Goal: Task Accomplishment & Management: Complete application form

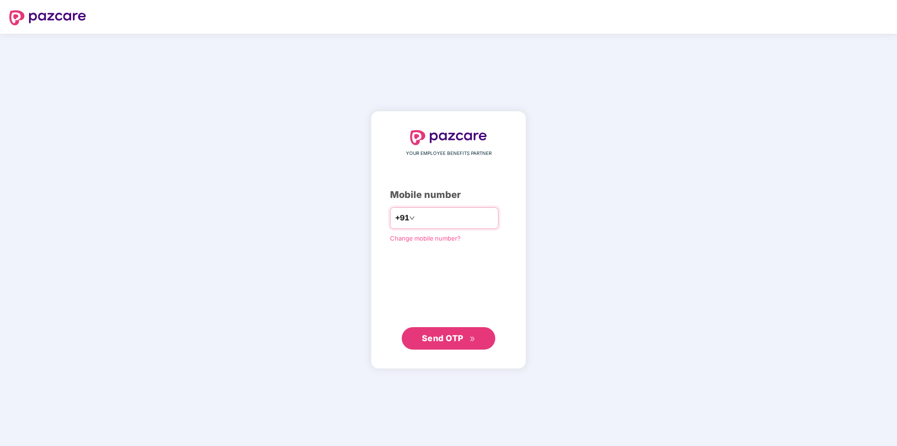
click at [454, 215] on input "number" at bounding box center [455, 217] width 77 height 15
type input "**********"
click at [454, 339] on span "Send OTP" at bounding box center [443, 338] width 42 height 10
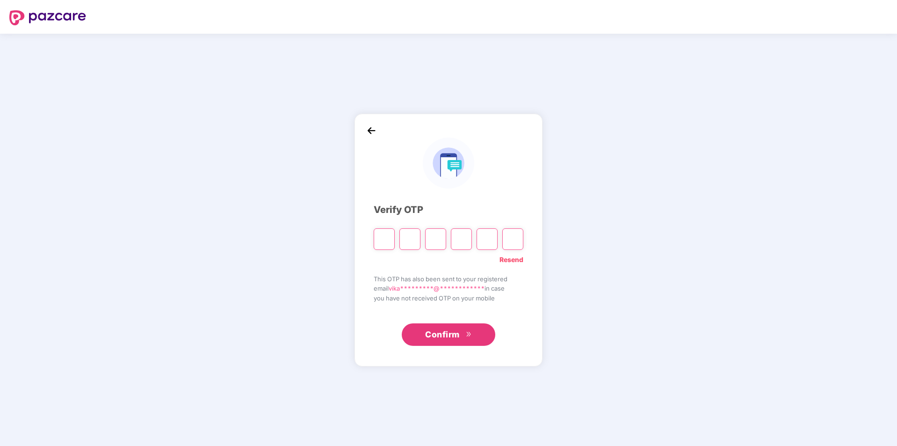
type input "*"
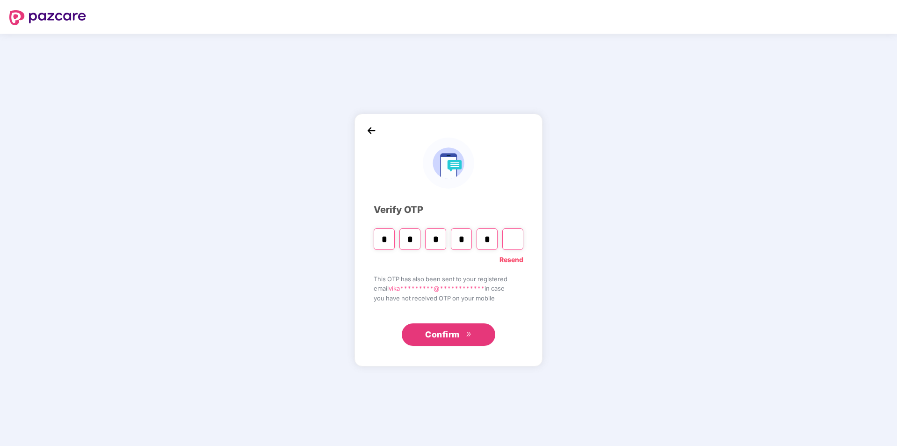
type input "*"
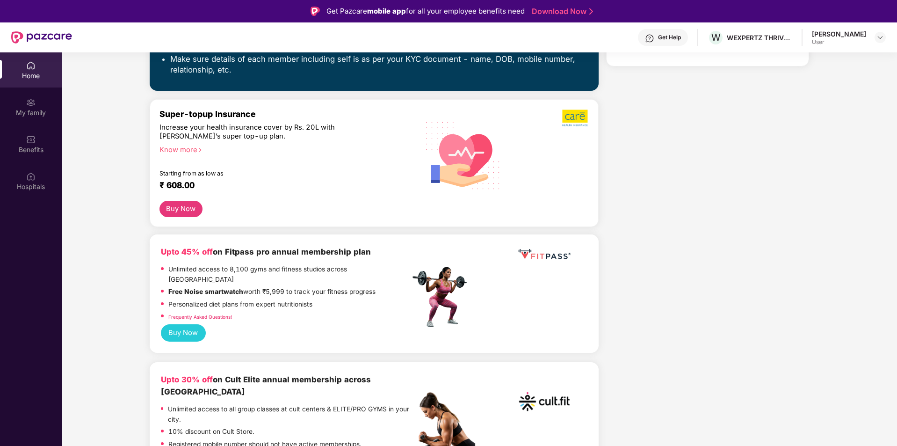
scroll to position [281, 0]
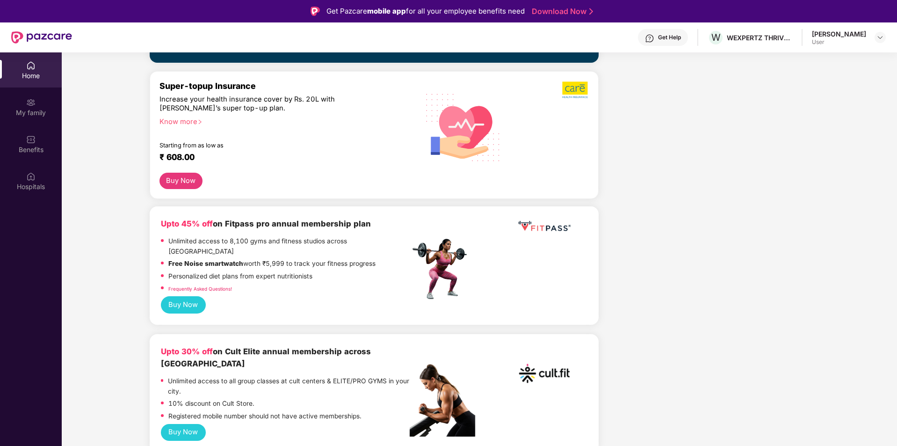
click at [163, 117] on div "Know more" at bounding box center [281, 120] width 245 height 7
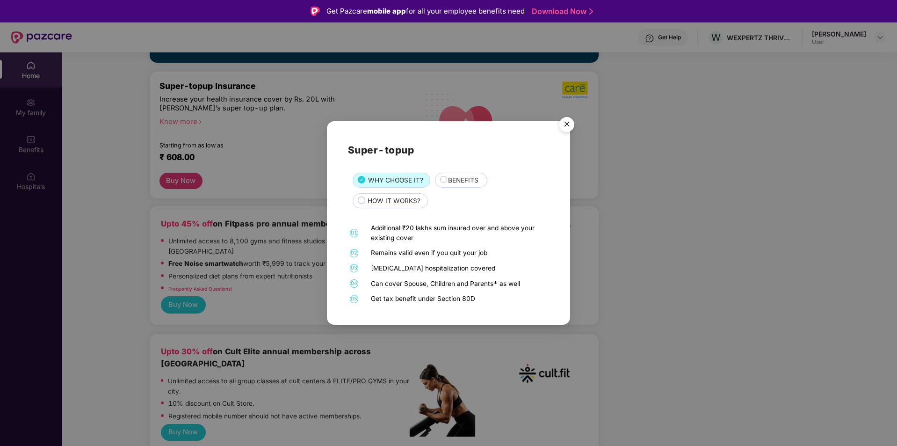
click at [566, 125] on img "Close" at bounding box center [567, 126] width 26 height 26
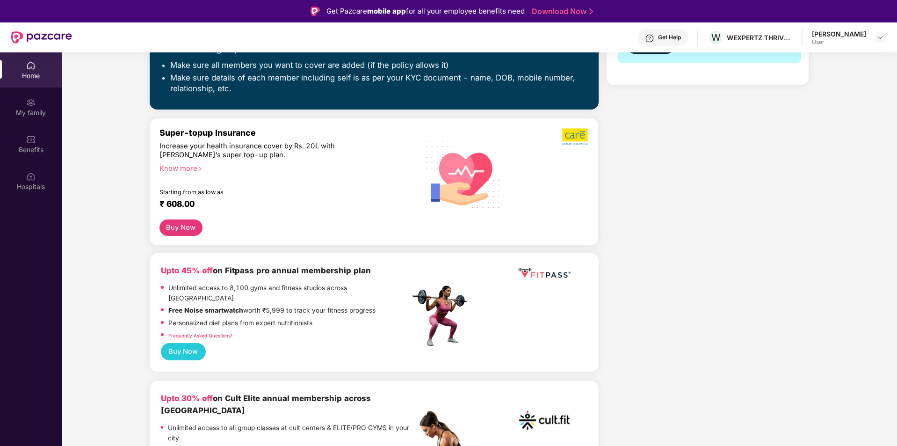
scroll to position [0, 0]
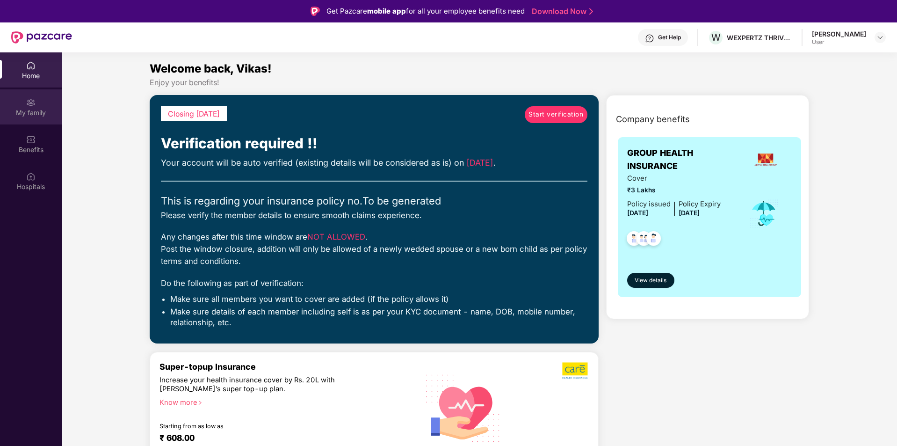
click at [38, 117] on div "My family" at bounding box center [31, 106] width 62 height 35
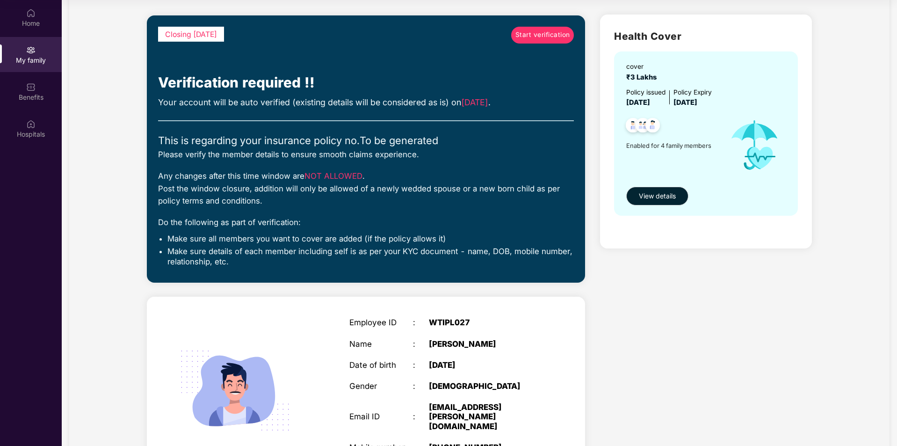
scroll to position [38, 0]
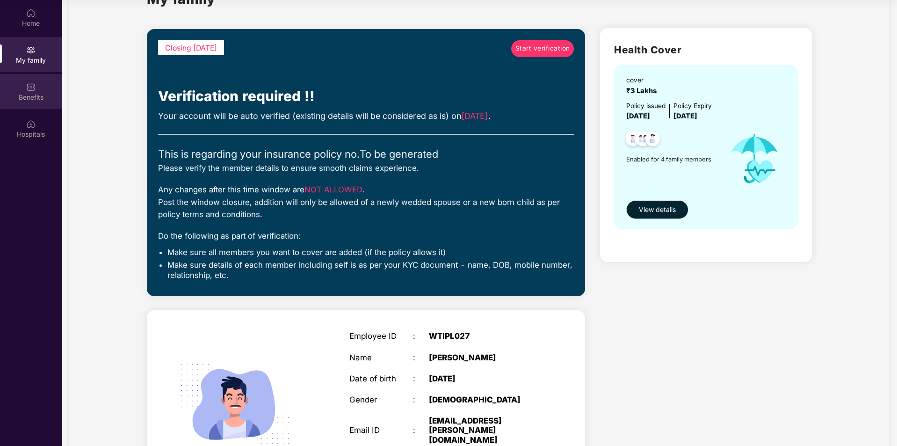
click at [16, 97] on div "Benefits" at bounding box center [31, 97] width 62 height 9
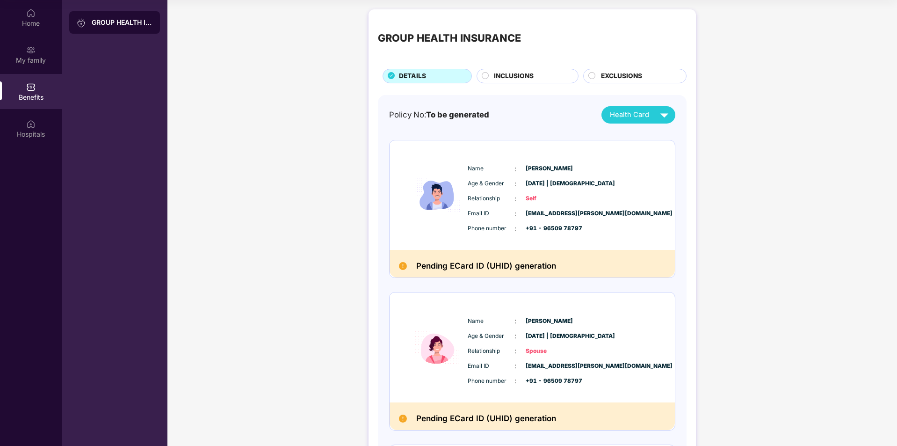
click at [515, 74] on span "INCLUSIONS" at bounding box center [514, 76] width 40 height 10
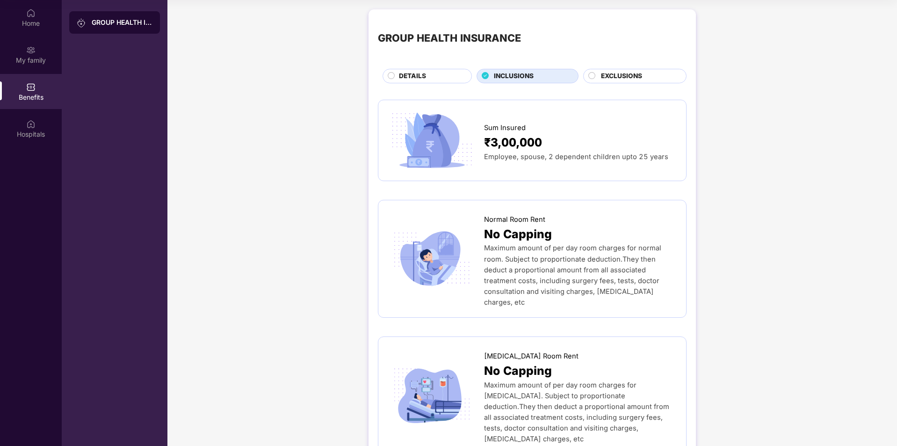
click at [627, 77] on span "EXCLUSIONS" at bounding box center [621, 76] width 41 height 10
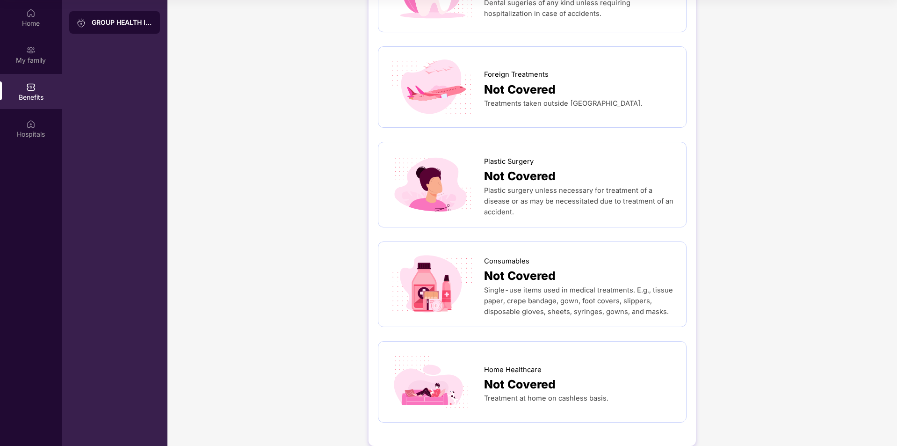
scroll to position [444, 0]
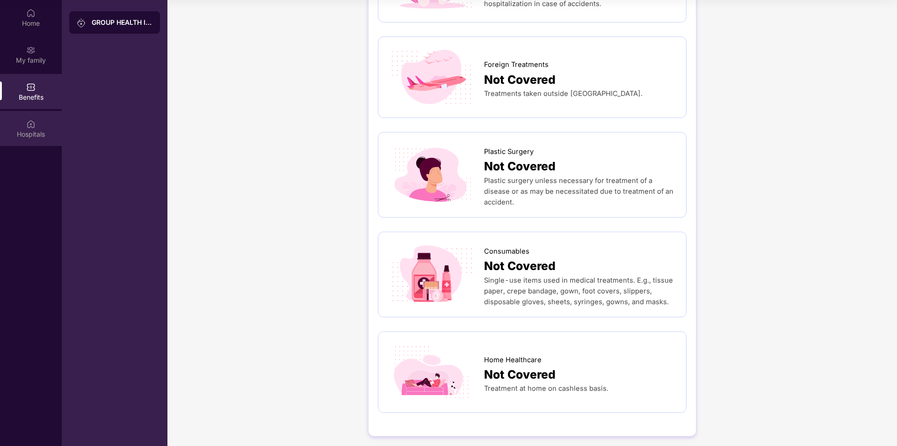
click at [31, 134] on div "Hospitals" at bounding box center [31, 134] width 62 height 9
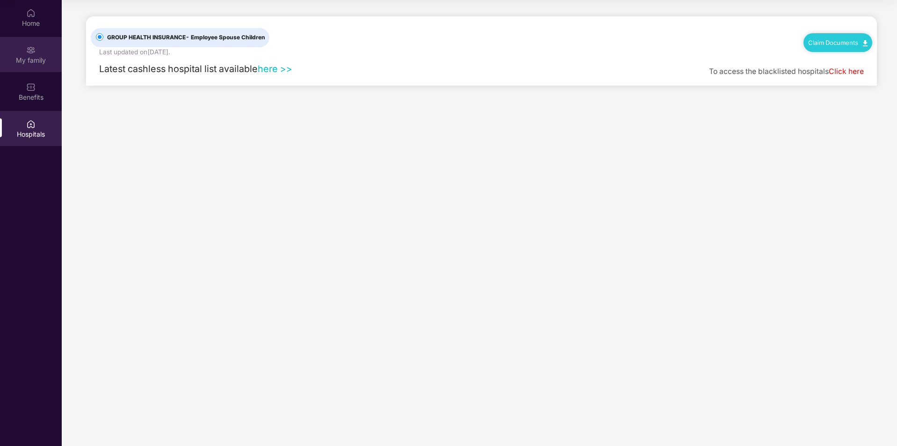
click at [33, 64] on div "My family" at bounding box center [31, 60] width 62 height 9
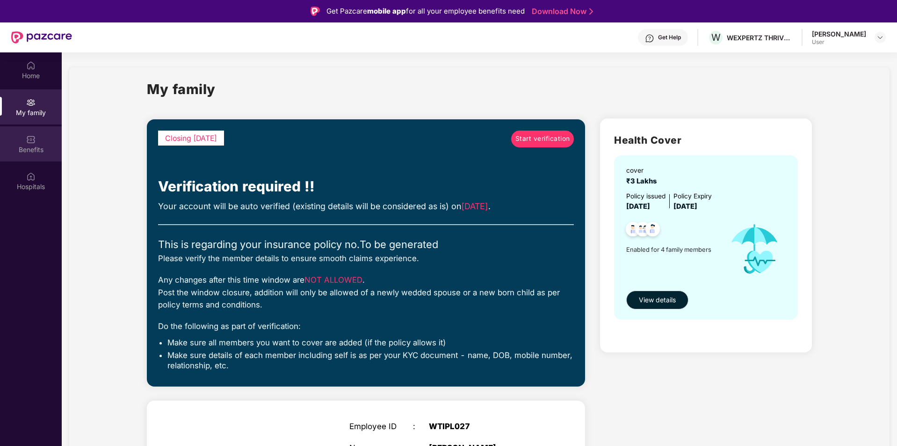
click at [23, 144] on div "Benefits" at bounding box center [31, 143] width 62 height 35
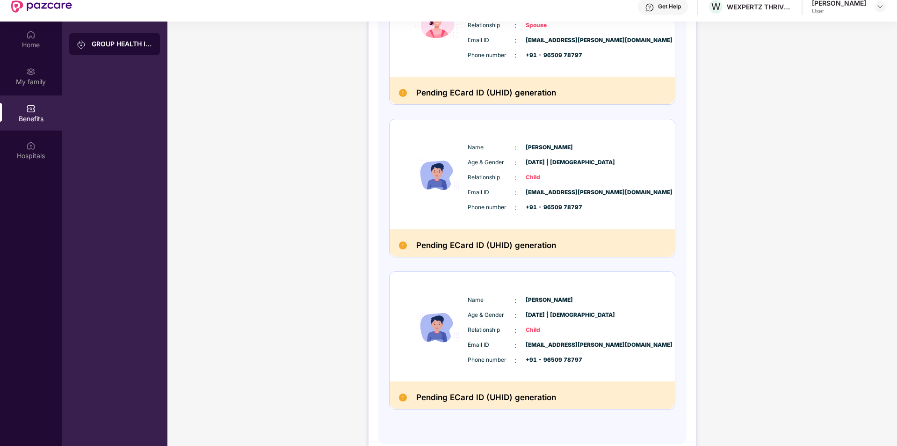
scroll to position [52, 0]
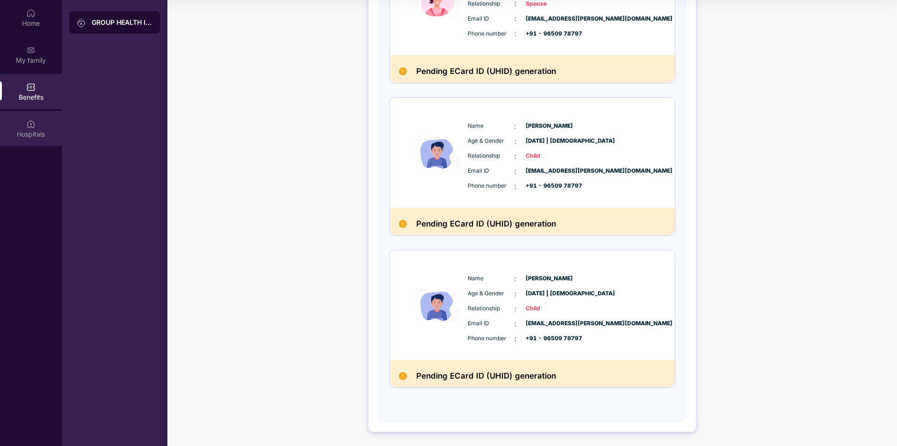
click at [38, 123] on div "Hospitals" at bounding box center [31, 128] width 62 height 35
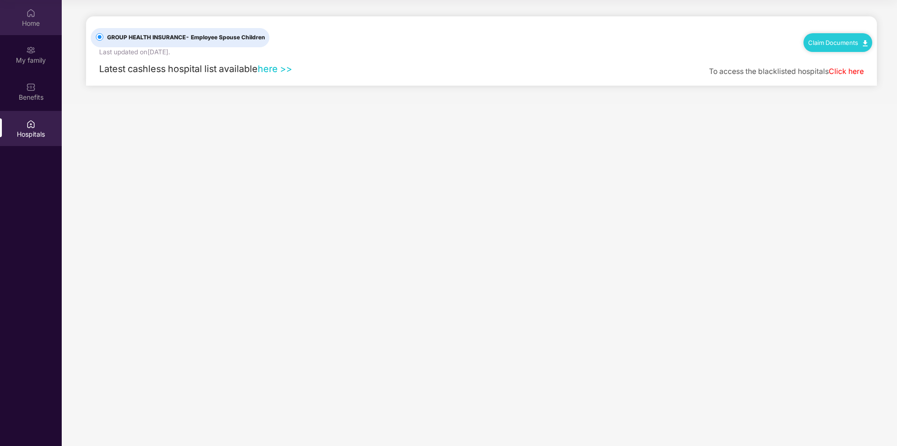
click at [40, 20] on div "Home" at bounding box center [31, 23] width 62 height 9
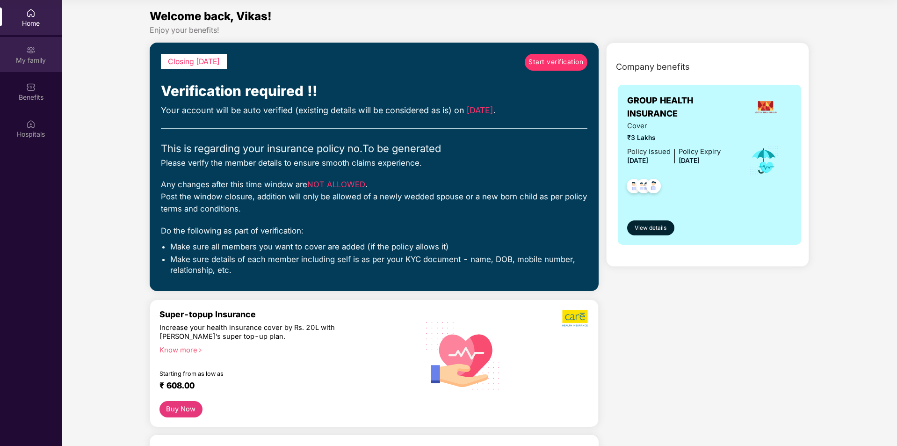
click at [39, 62] on div "My family" at bounding box center [31, 60] width 62 height 9
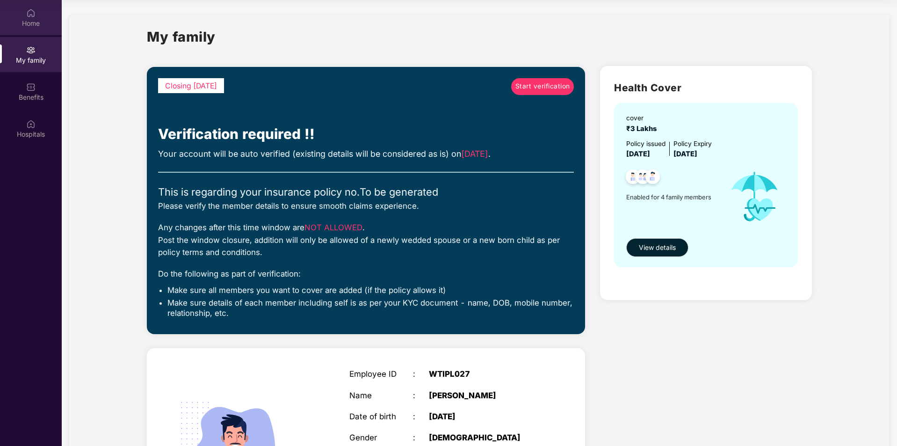
click at [30, 27] on div "Home" at bounding box center [31, 23] width 62 height 9
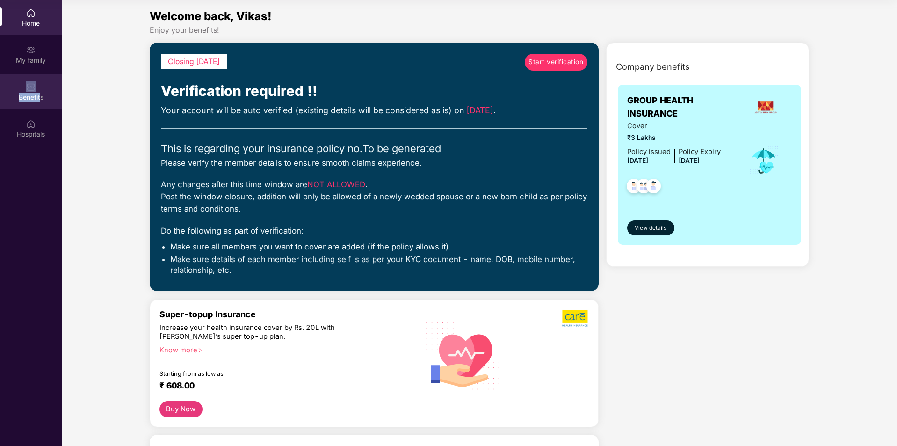
click at [40, 88] on div "Benefits" at bounding box center [31, 91] width 62 height 35
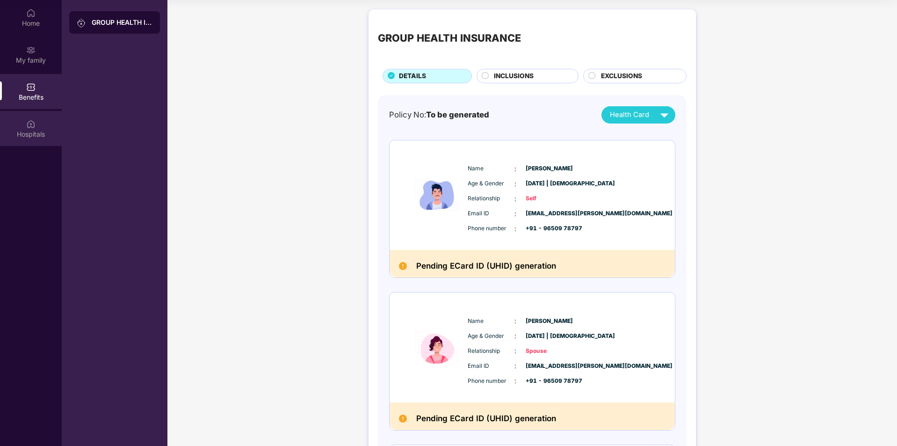
click at [39, 137] on div "Hospitals" at bounding box center [31, 134] width 62 height 9
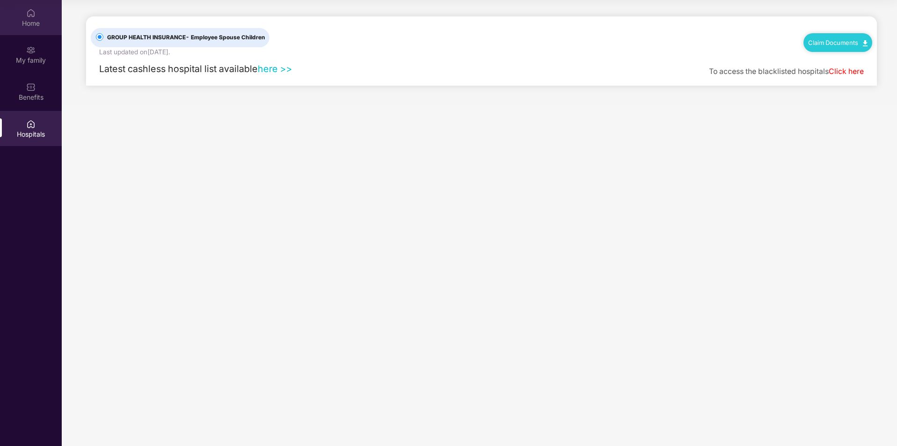
click at [26, 27] on div "Home" at bounding box center [31, 23] width 62 height 9
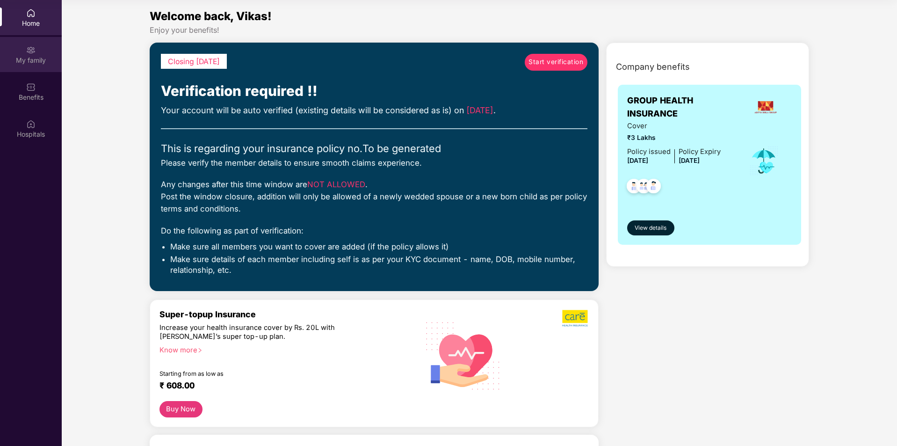
click at [24, 59] on div "My family" at bounding box center [31, 60] width 62 height 9
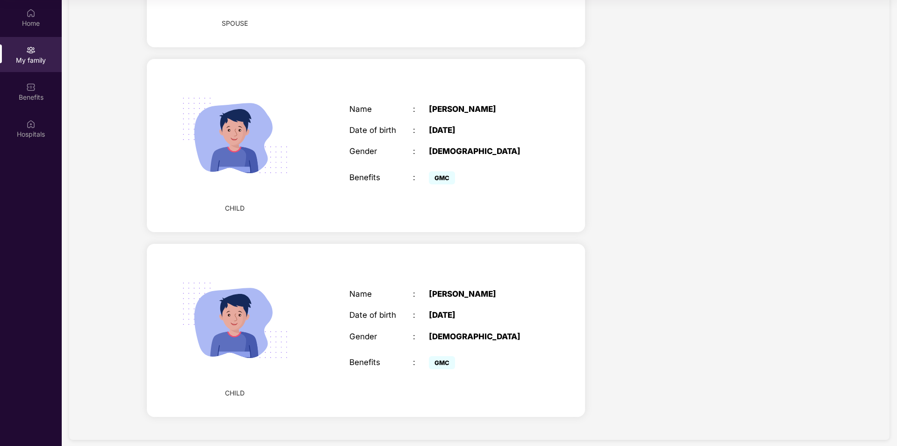
scroll to position [365, 0]
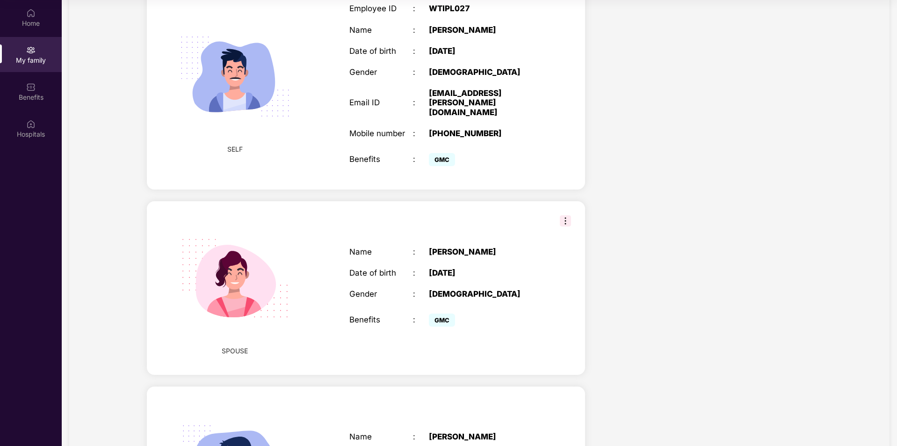
click at [564, 215] on img at bounding box center [565, 220] width 11 height 11
click at [651, 161] on div "Health Cover cover ₹3 Lakhs Policy issued [DATE] Policy Expiry [DATE] Enabled f…" at bounding box center [705, 224] width 227 height 1062
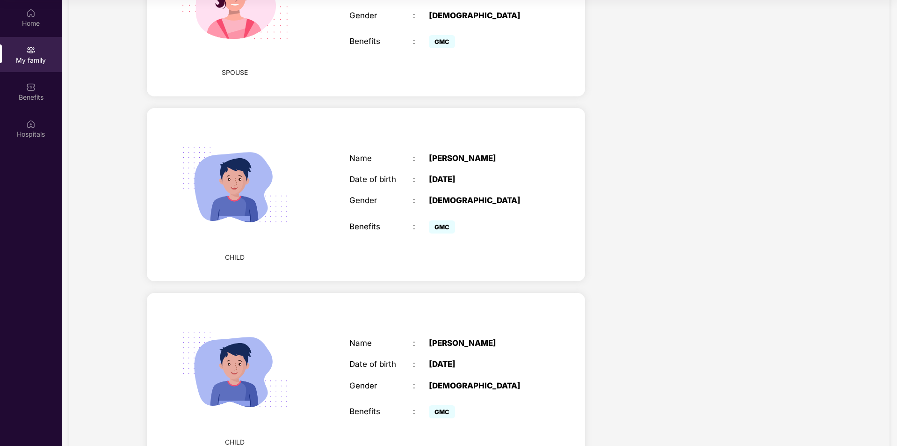
scroll to position [646, 0]
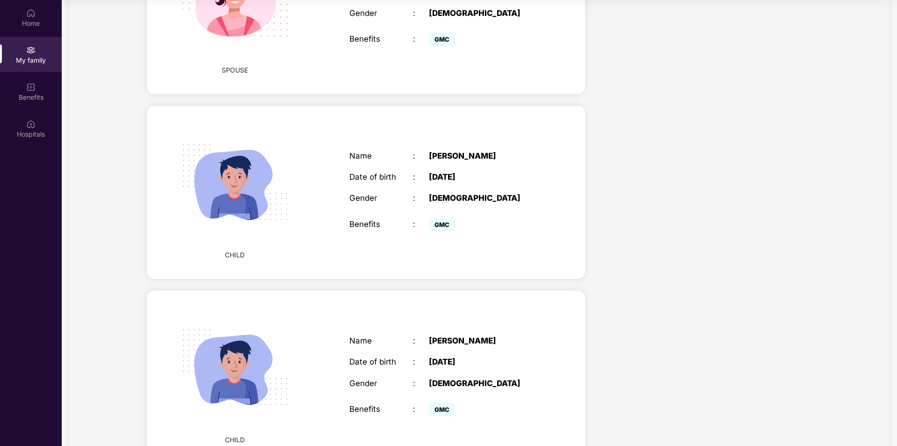
click at [555, 214] on div "CHILD Name : [PERSON_NAME] Date of birth : [DEMOGRAPHIC_DATA] Gender : [DEMOGRA…" at bounding box center [366, 192] width 438 height 173
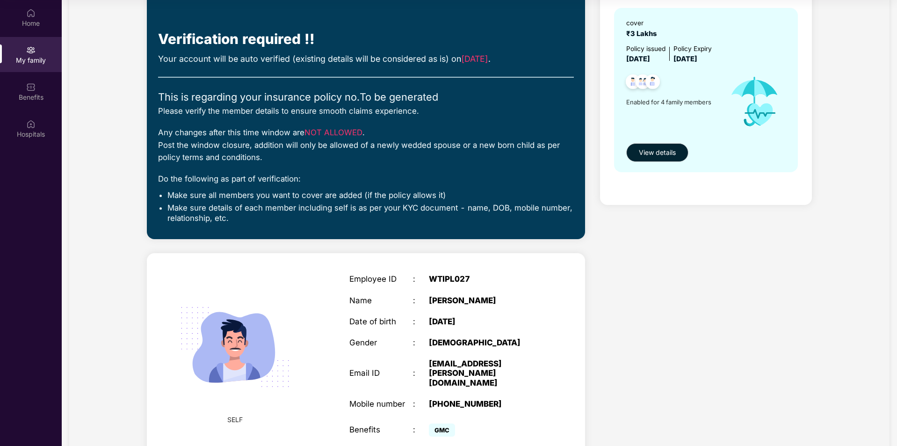
scroll to position [38, 0]
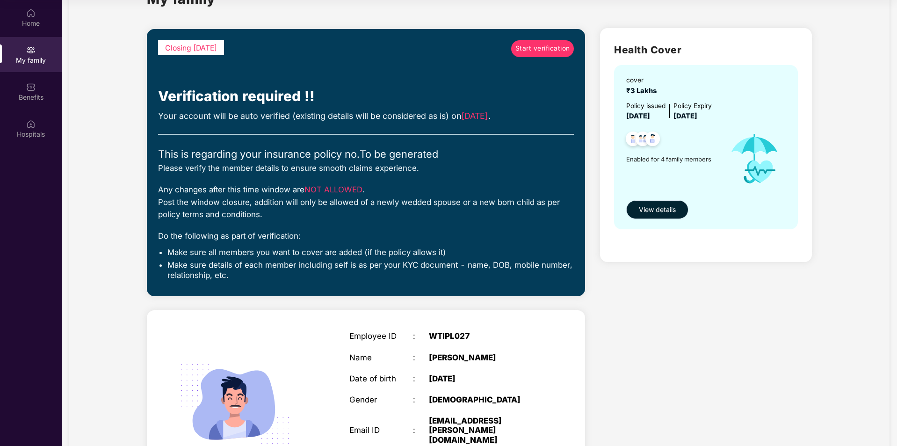
click at [673, 212] on span "View details" at bounding box center [657, 209] width 37 height 10
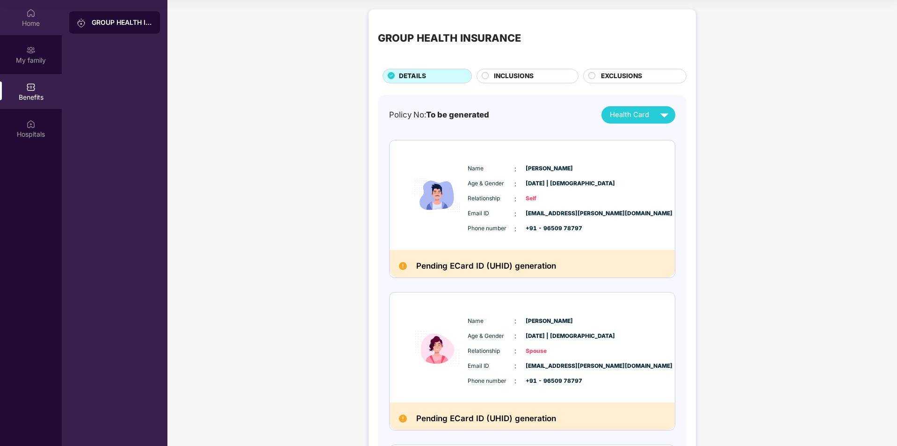
click at [17, 30] on div "Home" at bounding box center [31, 17] width 62 height 35
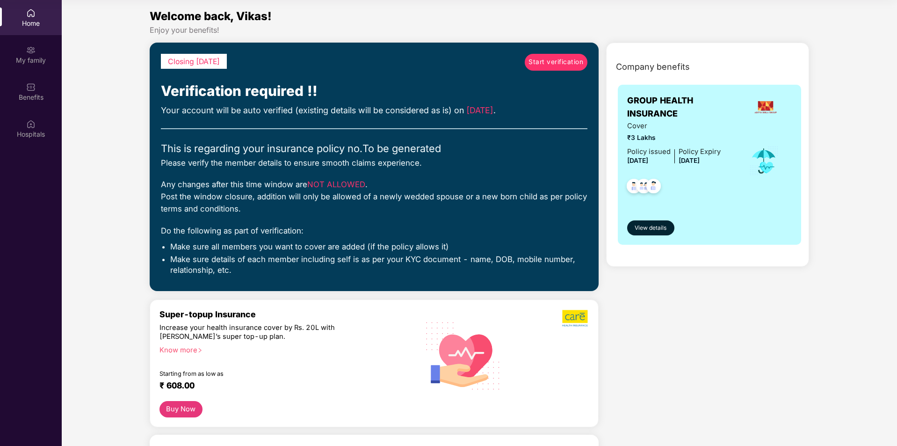
scroll to position [47, 0]
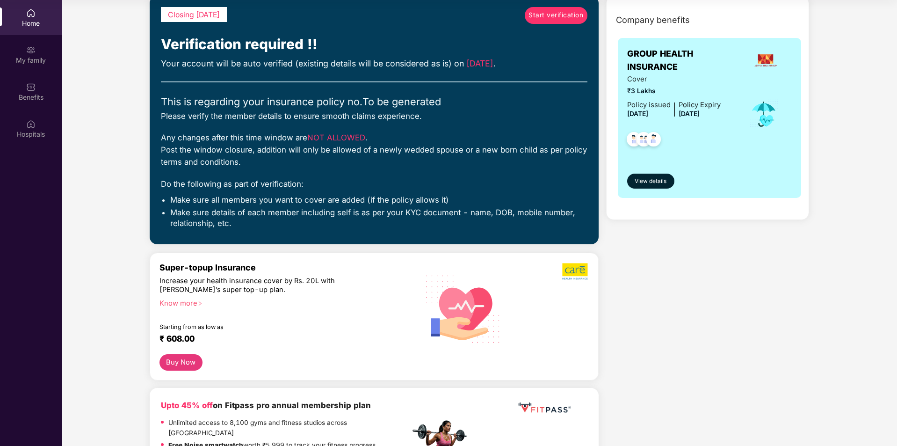
click at [555, 11] on span "Start verification" at bounding box center [555, 15] width 55 height 10
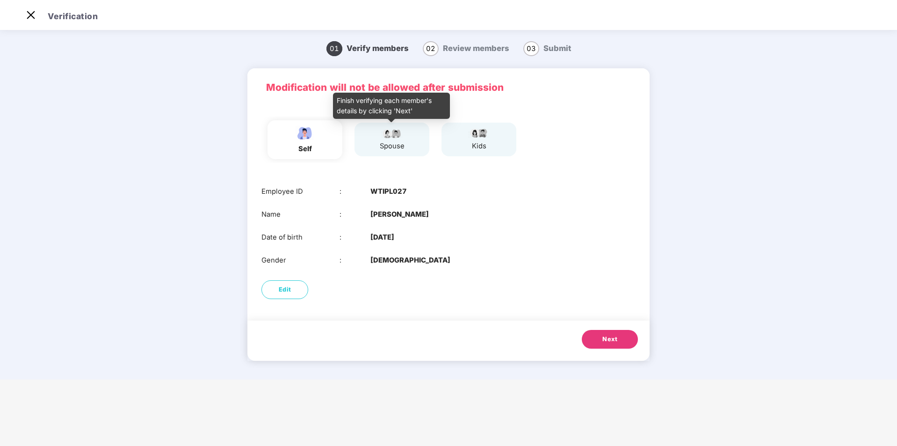
click at [386, 147] on div "spouse" at bounding box center [392, 146] width 25 height 11
click at [389, 144] on div "spouse" at bounding box center [392, 146] width 25 height 11
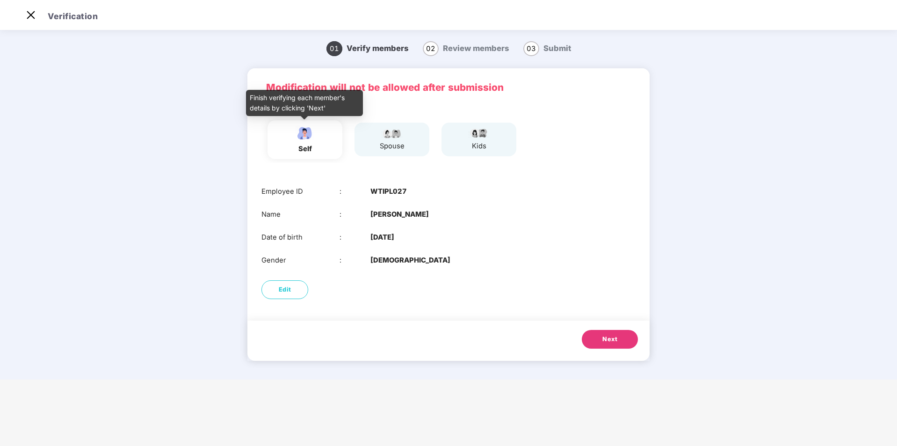
click at [299, 143] on div "self" at bounding box center [304, 139] width 23 height 29
click at [392, 142] on div "spouse" at bounding box center [392, 146] width 25 height 11
click at [461, 143] on div "kids" at bounding box center [478, 140] width 75 height 34
click at [434, 51] on span "02" at bounding box center [431, 48] width 16 height 15
click at [622, 339] on button "Next" at bounding box center [610, 339] width 56 height 19
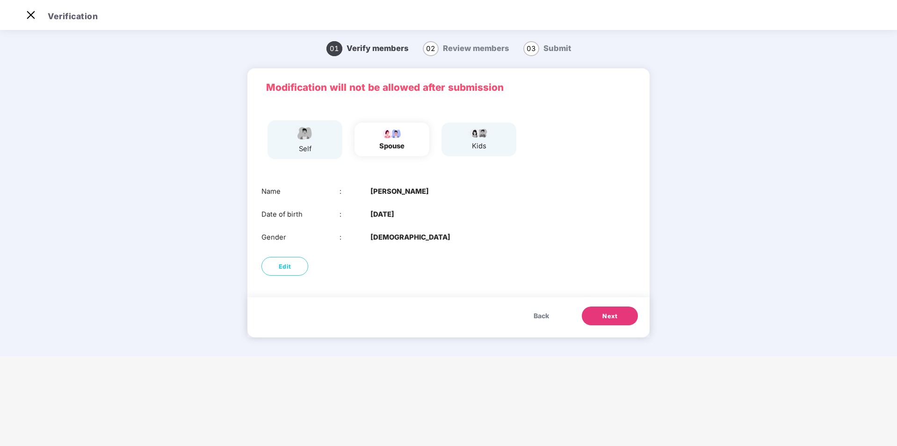
click at [608, 316] on span "Next" at bounding box center [609, 315] width 15 height 9
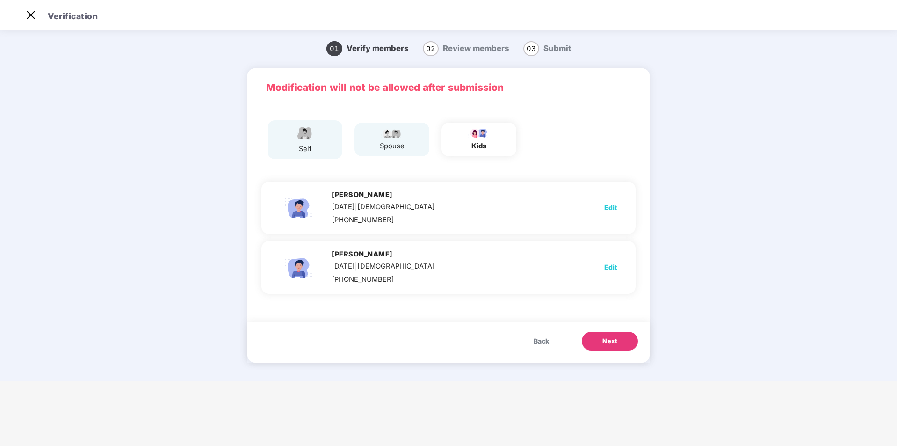
click at [608, 341] on span "Next" at bounding box center [609, 340] width 15 height 9
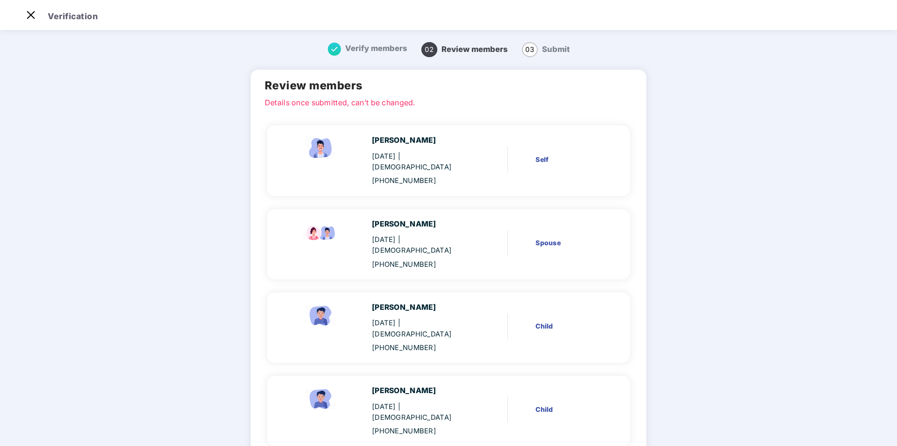
scroll to position [36, 0]
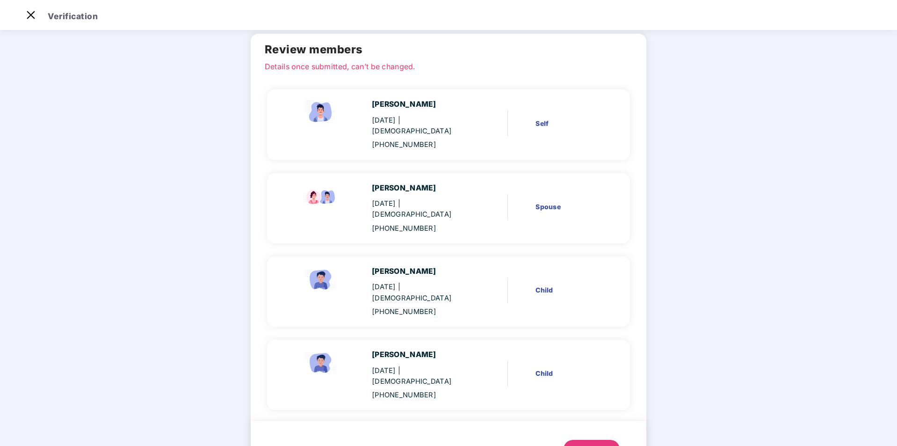
click at [588, 444] on div "Next" at bounding box center [591, 448] width 15 height 9
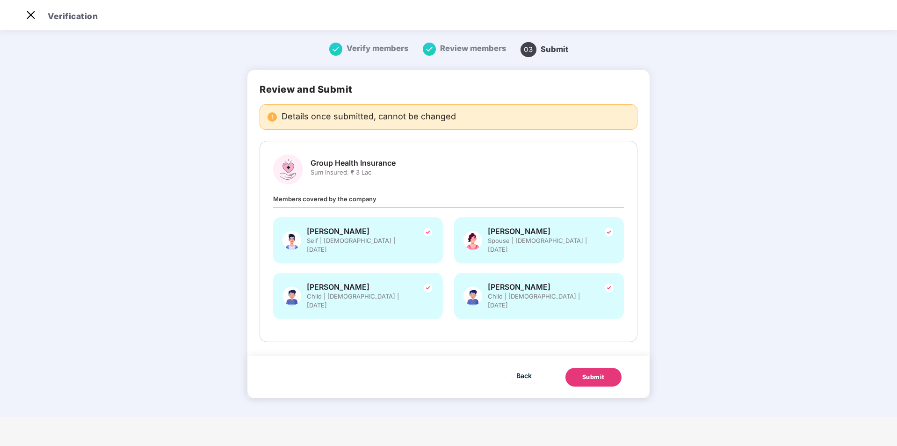
scroll to position [0, 0]
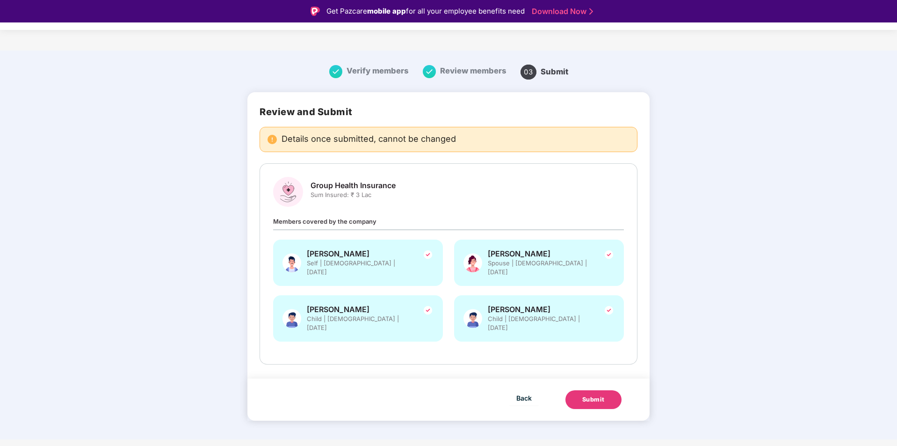
click at [592, 395] on div "Submit" at bounding box center [593, 399] width 22 height 9
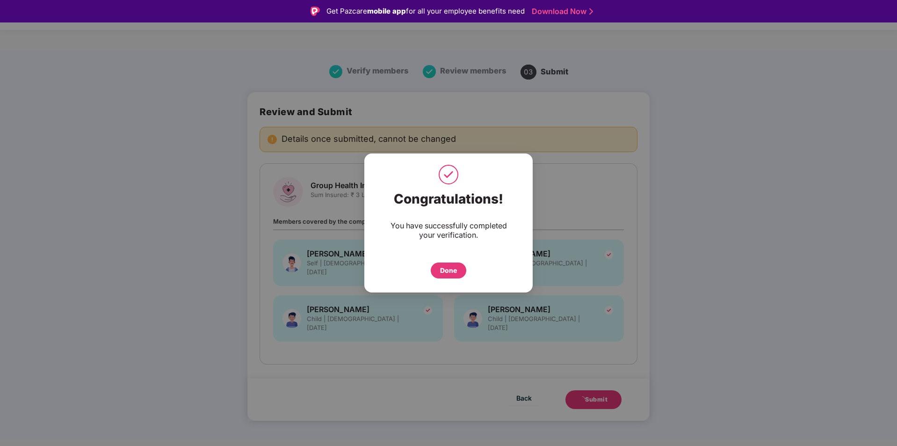
click at [449, 274] on div "Done" at bounding box center [448, 270] width 17 height 10
